Goal: Entertainment & Leisure: Browse casually

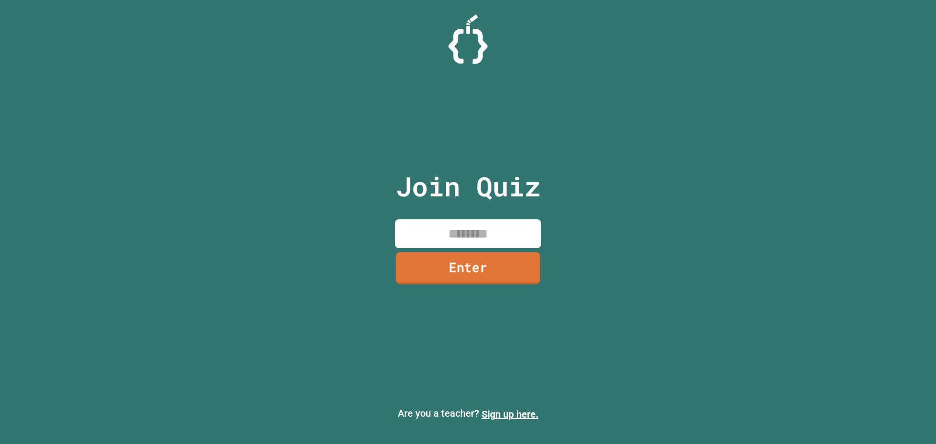
click at [510, 275] on link "Enter" at bounding box center [468, 268] width 144 height 32
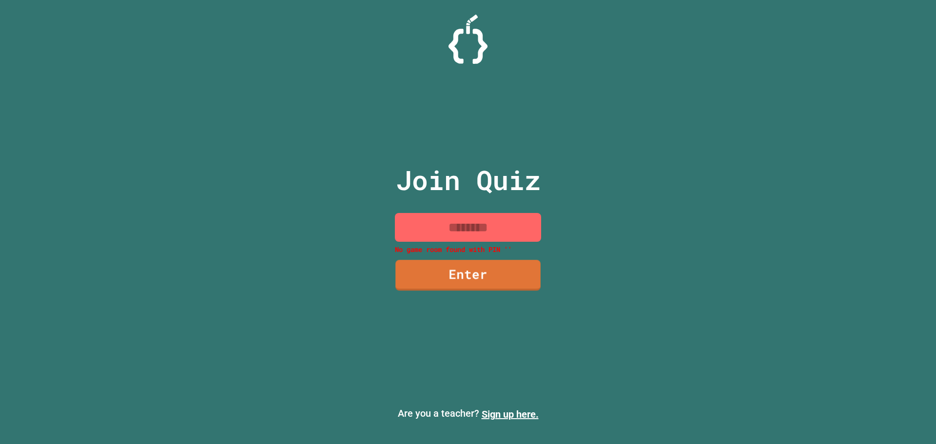
click at [470, 229] on input at bounding box center [468, 227] width 146 height 29
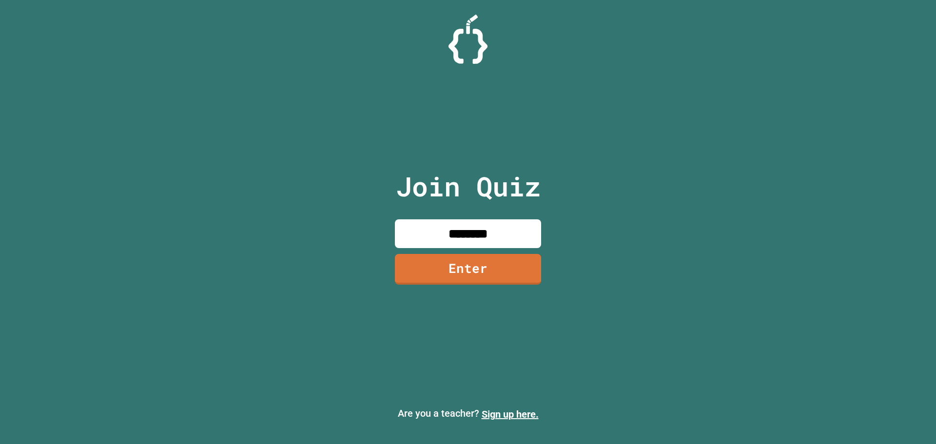
type input "********"
click at [489, 270] on link "Enter" at bounding box center [468, 267] width 134 height 32
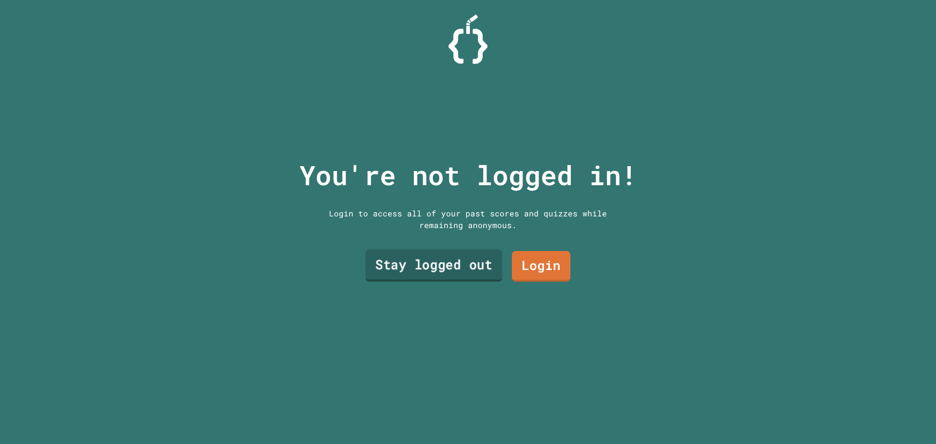
click at [486, 261] on link "Stay logged out" at bounding box center [434, 266] width 137 height 32
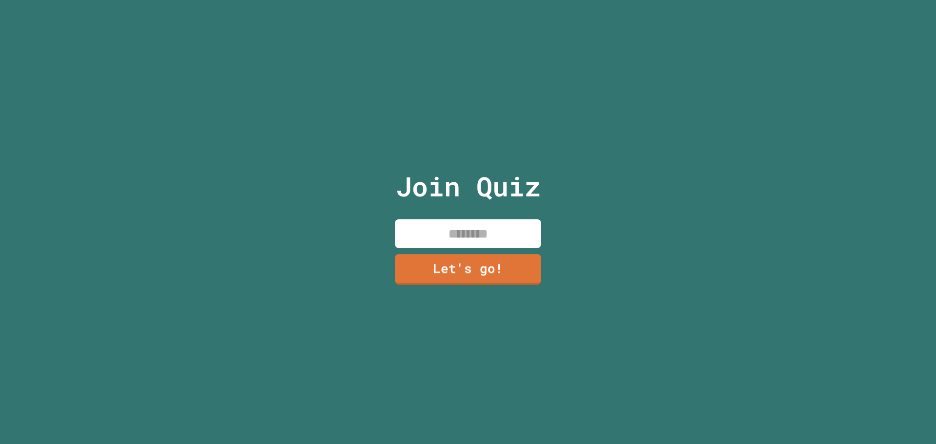
click at [481, 233] on input at bounding box center [468, 233] width 146 height 29
type input "********"
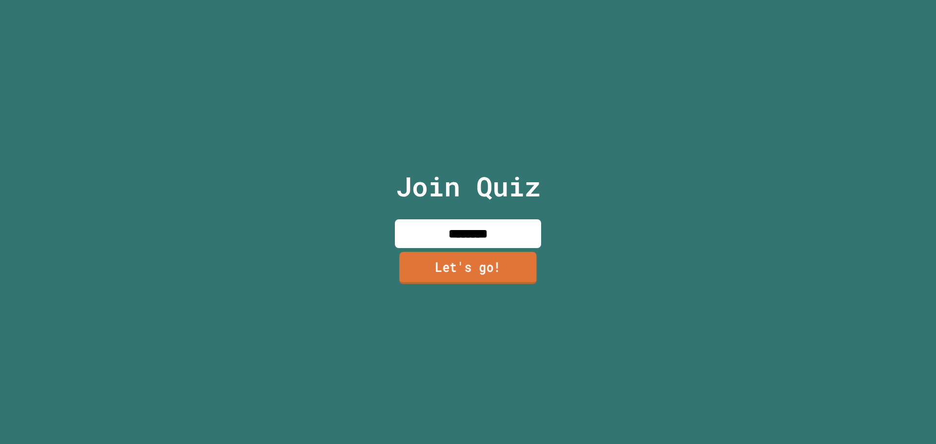
click at [496, 268] on link "Let's go!" at bounding box center [467, 268] width 137 height 32
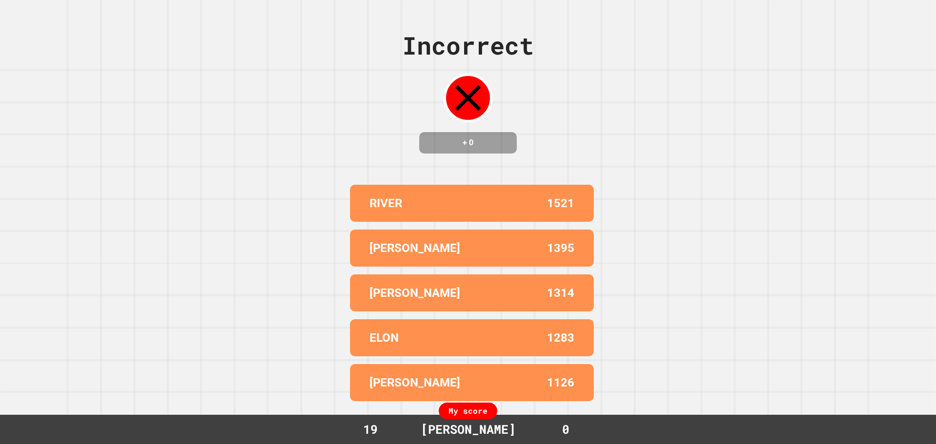
drag, startPoint x: 371, startPoint y: 82, endPoint x: 366, endPoint y: 76, distance: 7.9
click at [366, 77] on div "Incorrect + 0 RIVER 1521 [PERSON_NAME] 1395 [PERSON_NAME] 1314 ELON 1283 [PERSO…" at bounding box center [468, 222] width 936 height 444
click at [893, 132] on div "Incorrect + 0 RIVER 1521 [PERSON_NAME] 1395 [PERSON_NAME] 1314 ELON 1283 [PERSO…" at bounding box center [468, 222] width 936 height 444
click at [668, 175] on div "Incorrect + 0 RIVER 1521 [PERSON_NAME] 1395 [PERSON_NAME] 1314 ELON 1283 [PERSO…" at bounding box center [468, 222] width 936 height 444
click at [664, 131] on div "Incorrect + 0 RIVER 1521 [PERSON_NAME] 1395 [PERSON_NAME] 1314 ELON 1283 [PERSO…" at bounding box center [468, 222] width 936 height 444
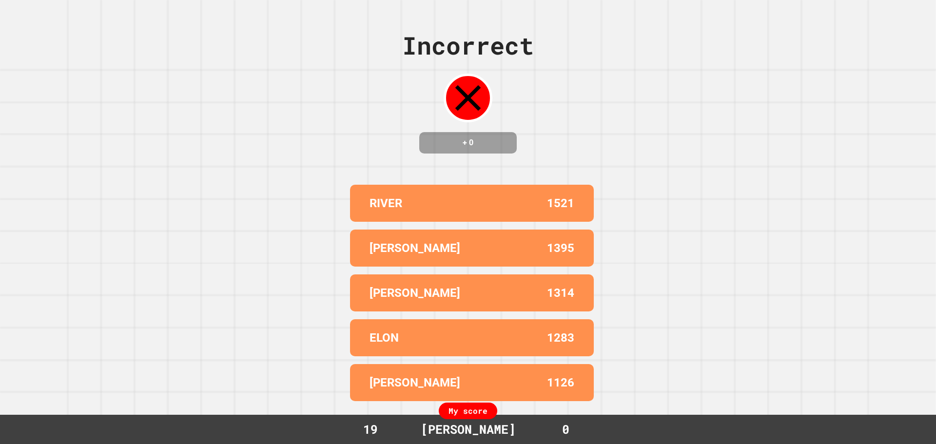
click at [660, 127] on div "Incorrect + 0 RIVER 1521 [PERSON_NAME] 1395 [PERSON_NAME] 1314 ELON 1283 [PERSO…" at bounding box center [468, 222] width 936 height 444
click at [658, 122] on div "Incorrect + 0 RIVER 1521 [PERSON_NAME] 1395 [PERSON_NAME] 1314 ELON 1283 [PERSO…" at bounding box center [468, 222] width 936 height 444
drag, startPoint x: 739, startPoint y: 81, endPoint x: 745, endPoint y: 87, distance: 8.3
click at [745, 87] on div "Incorrect + 0 RIVER 1521 [PERSON_NAME] 1395 [PERSON_NAME] 1314 ELON 1283 [PERSO…" at bounding box center [468, 222] width 936 height 444
drag, startPoint x: 457, startPoint y: 132, endPoint x: 458, endPoint y: 138, distance: 6.4
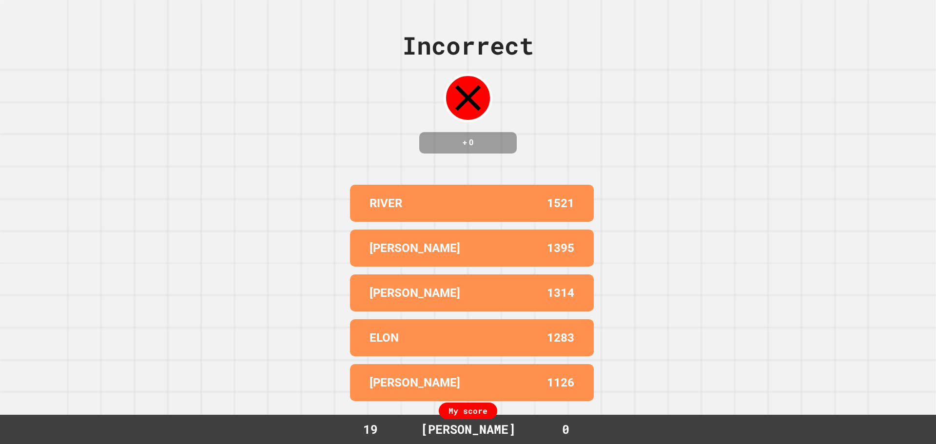
click at [459, 137] on h4 "+ 0" at bounding box center [468, 143] width 78 height 12
drag, startPoint x: 498, startPoint y: 134, endPoint x: 698, endPoint y: 112, distance: 201.9
click at [502, 137] on h4 "+ 0" at bounding box center [468, 143] width 78 height 12
click at [761, 116] on div "Incorrect + 0 RIVER 1521 [PERSON_NAME] 1395 [PERSON_NAME] 1314 ELON 1283 [PERSO…" at bounding box center [468, 222] width 936 height 444
click at [744, 135] on div "Incorrect + 0 RIVER 1521 [PERSON_NAME] 1395 [PERSON_NAME] 1314 ELON 1283 [PERSO…" at bounding box center [468, 222] width 936 height 444
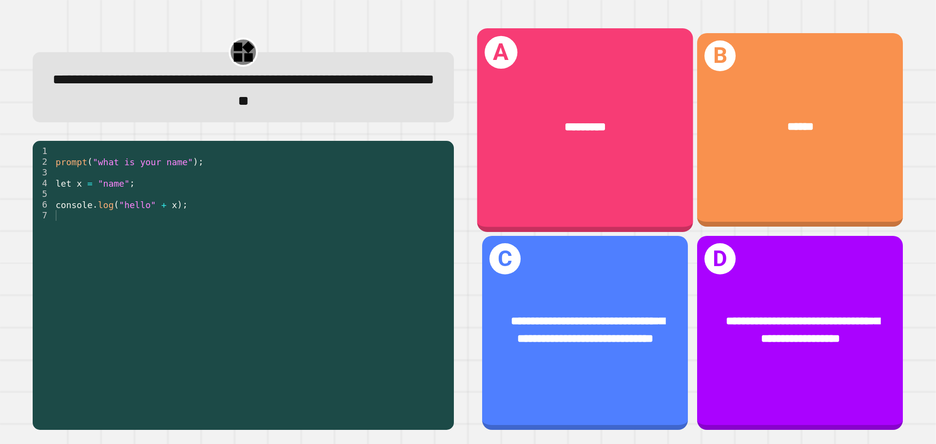
click at [582, 69] on div "A *********" at bounding box center [585, 129] width 216 height 203
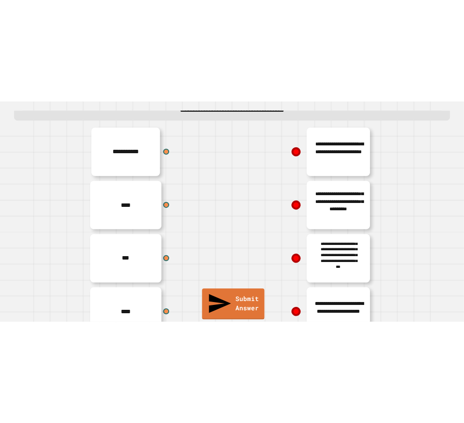
scroll to position [106, 0]
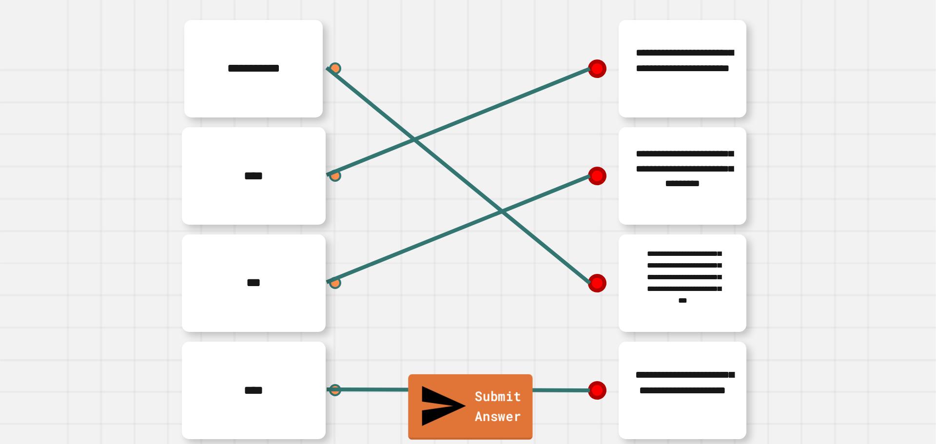
click at [430, 416] on link "Submit Answer" at bounding box center [470, 406] width 124 height 65
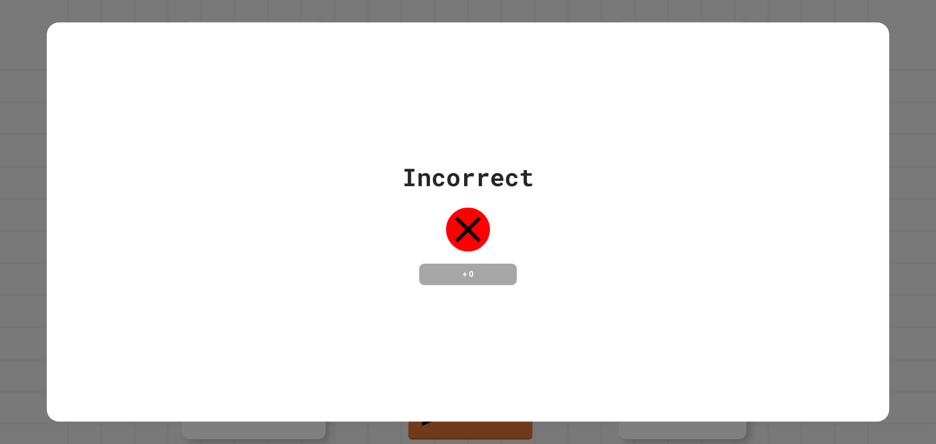
drag, startPoint x: 486, startPoint y: 161, endPoint x: 492, endPoint y: 155, distance: 7.9
click at [492, 159] on div "Incorrect" at bounding box center [468, 177] width 132 height 37
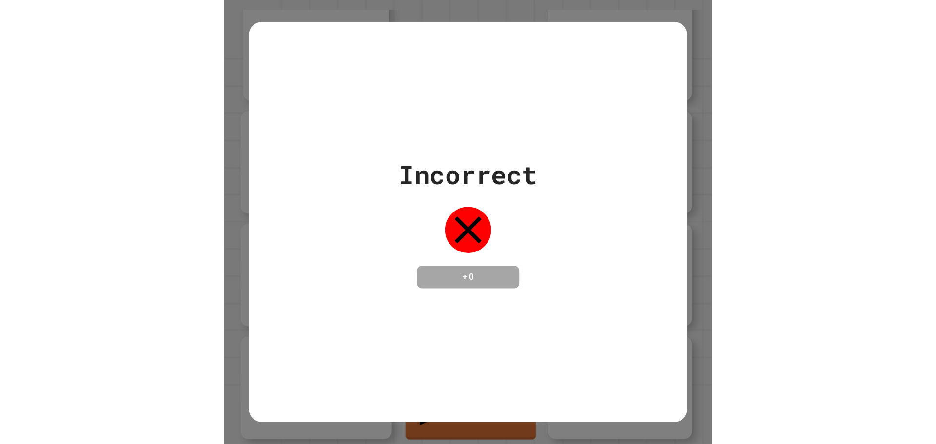
scroll to position [80, 0]
